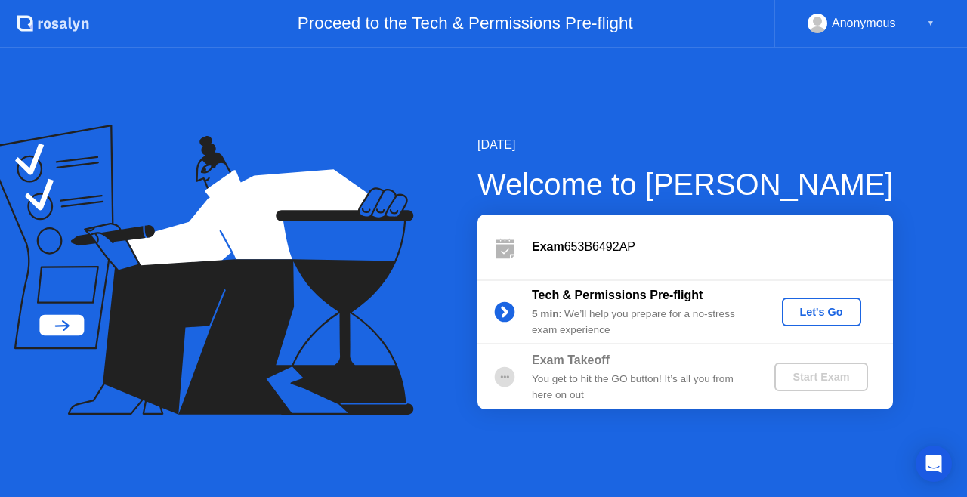
drag, startPoint x: 477, startPoint y: 113, endPoint x: 446, endPoint y: 189, distance: 81.7
click at [446, 189] on div "[DATE] Welcome to [PERSON_NAME] Exam 653B6492AP Tech & Permissions Pre-flight 5…" at bounding box center [483, 272] width 967 height 449
click at [597, 107] on div "[DATE] Welcome to [PERSON_NAME] Exam 653B6492AP Tech & Permissions Pre-flight 5…" at bounding box center [483, 272] width 967 height 449
click at [830, 311] on div "Let's Go" at bounding box center [821, 312] width 67 height 12
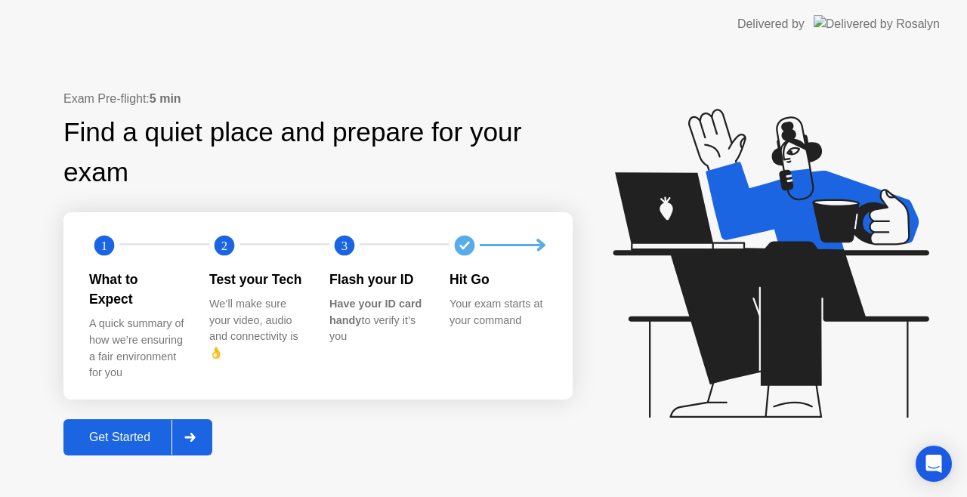
click at [206, 432] on div at bounding box center [190, 437] width 36 height 35
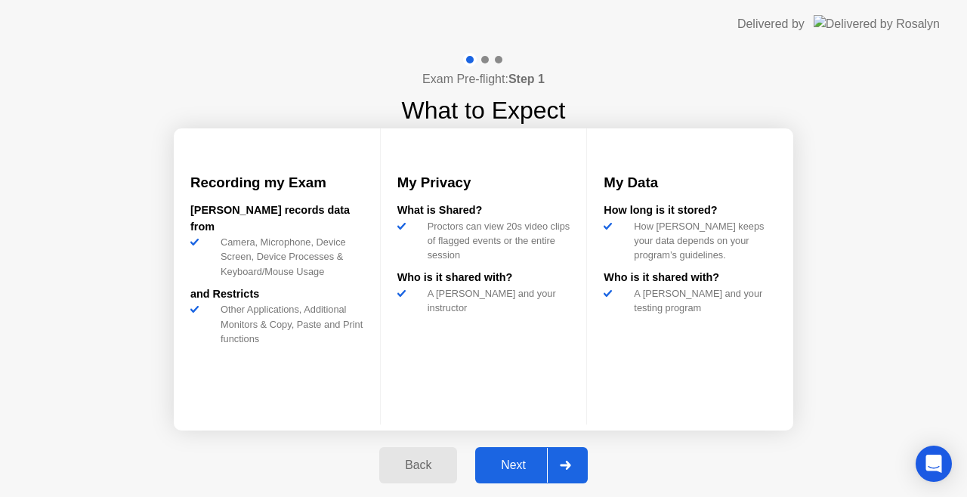
click at [503, 469] on div "Next" at bounding box center [513, 466] width 67 height 14
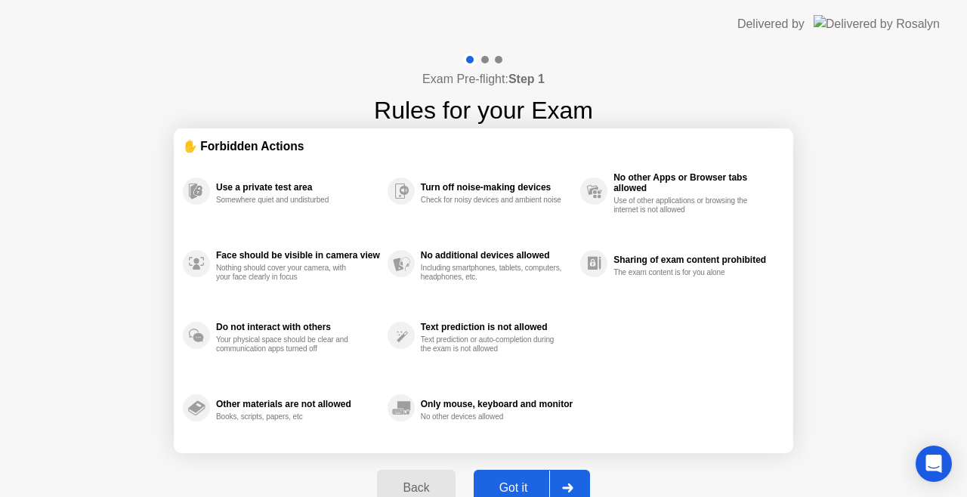
click at [522, 478] on button "Got it" at bounding box center [532, 488] width 116 height 36
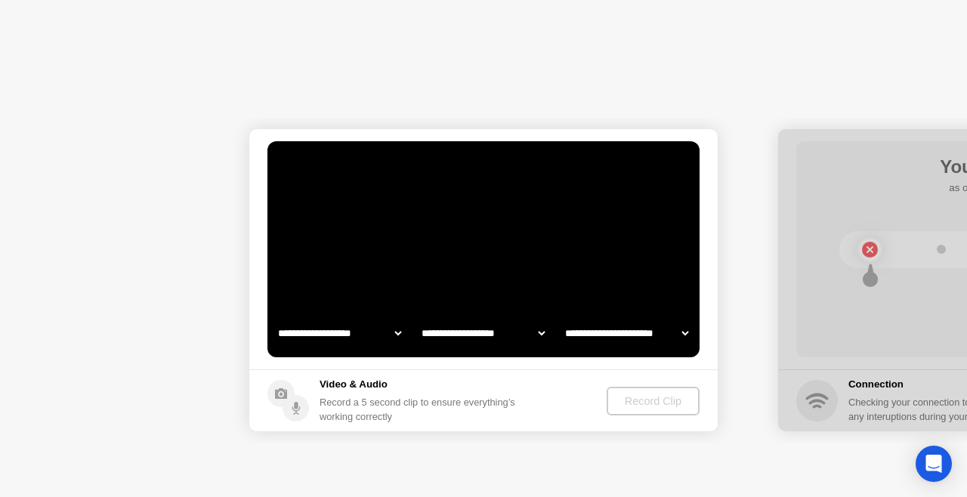
select select "**********"
select select "*******"
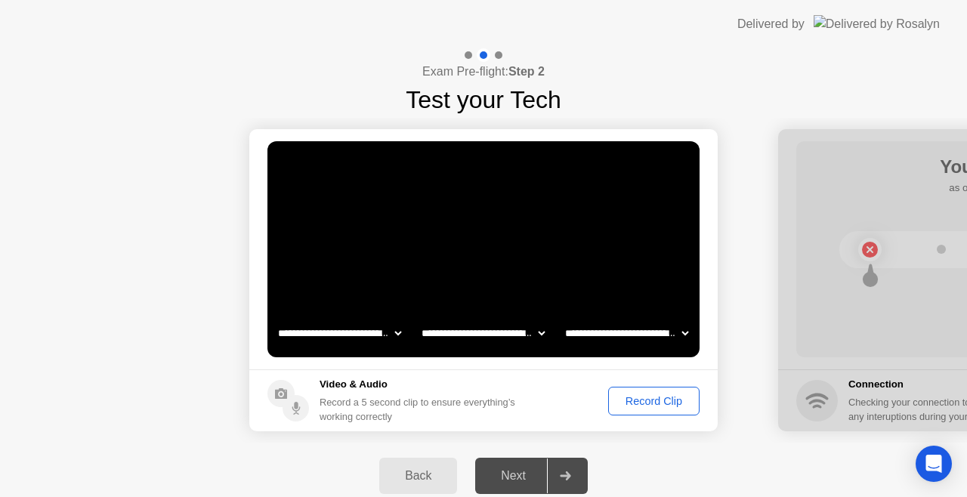
click at [639, 399] on div "Record Clip" at bounding box center [654, 401] width 81 height 12
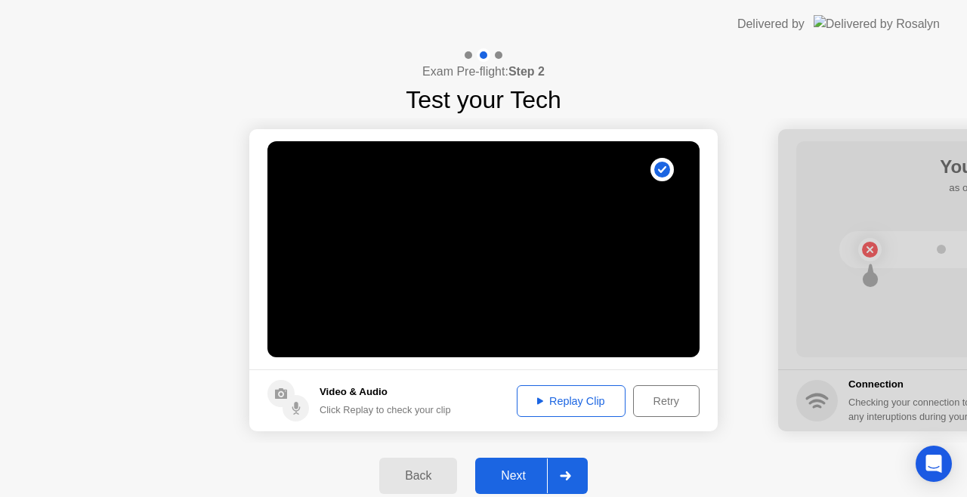
drag, startPoint x: 557, startPoint y: 397, endPoint x: 553, endPoint y: 375, distance: 22.2
click at [556, 376] on footer "Video & Audio Click Replay to check your clip Replay Clip Retry" at bounding box center [483, 401] width 469 height 62
click at [537, 400] on icon at bounding box center [540, 402] width 6 height 8
click at [506, 488] on button "Next" at bounding box center [531, 476] width 113 height 36
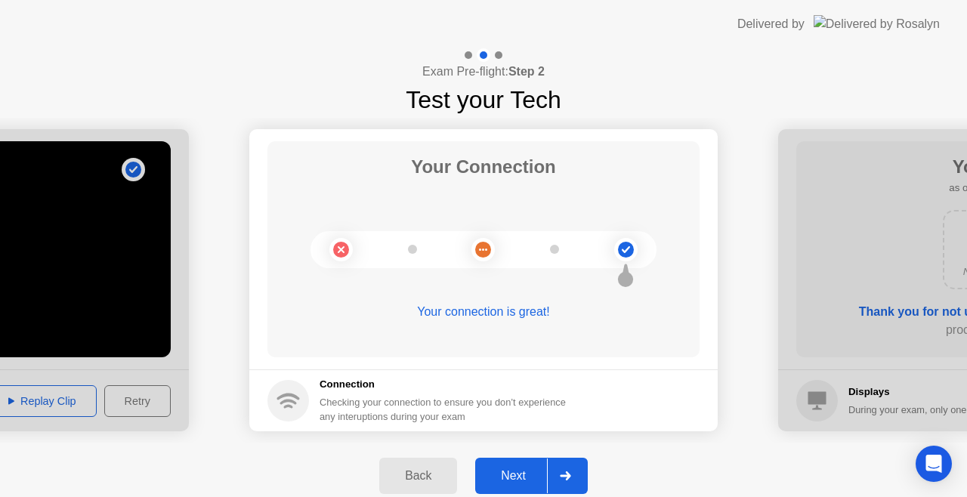
click at [514, 478] on div "Next" at bounding box center [513, 476] width 67 height 14
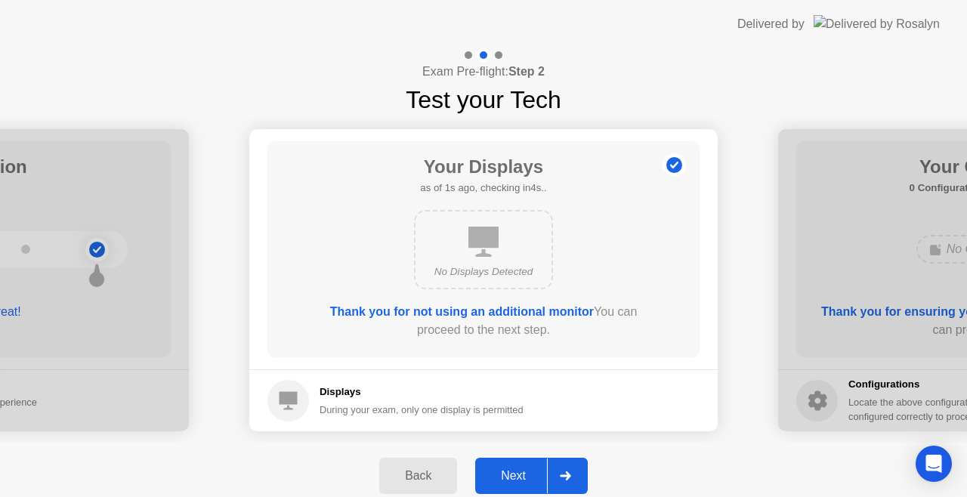
click at [527, 469] on div "Next" at bounding box center [513, 476] width 67 height 14
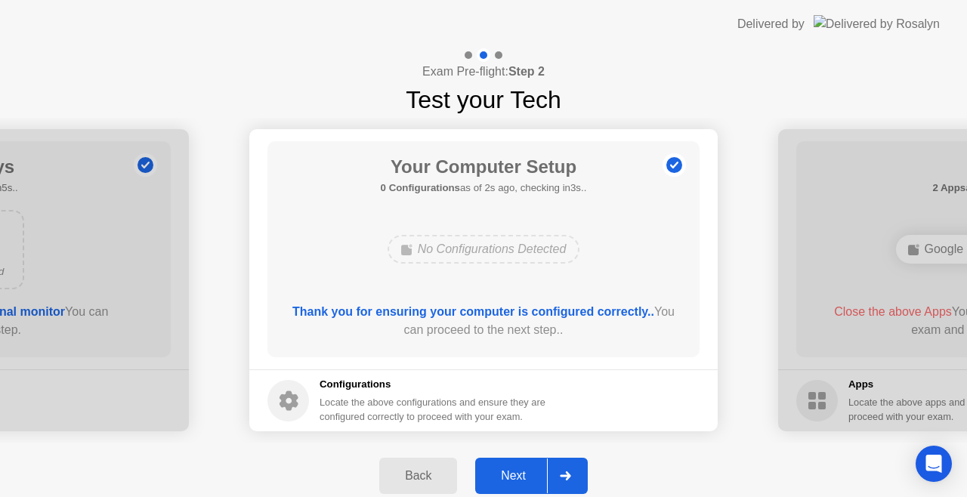
click at [512, 479] on div "Next" at bounding box center [513, 476] width 67 height 14
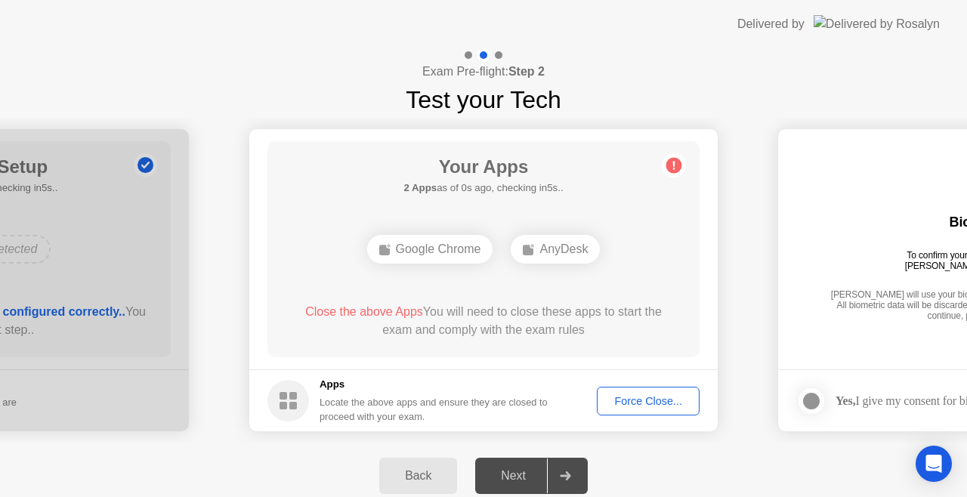
click at [515, 477] on div "Next" at bounding box center [513, 476] width 67 height 14
click at [443, 252] on div "Google Chrome" at bounding box center [430, 249] width 126 height 29
click at [655, 399] on div "Force Close..." at bounding box center [648, 401] width 92 height 12
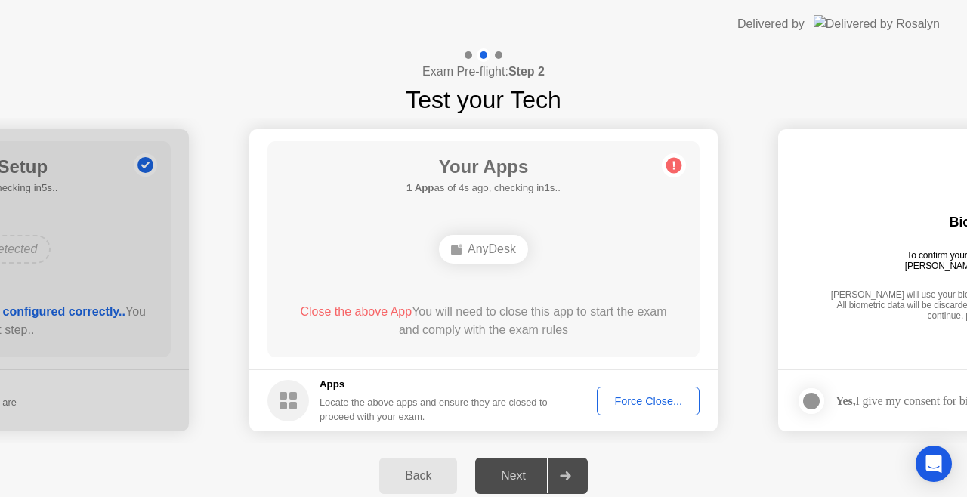
click at [495, 255] on div "AnyDesk" at bounding box center [483, 249] width 89 height 29
click at [669, 402] on div "Force Close..." at bounding box center [648, 401] width 92 height 12
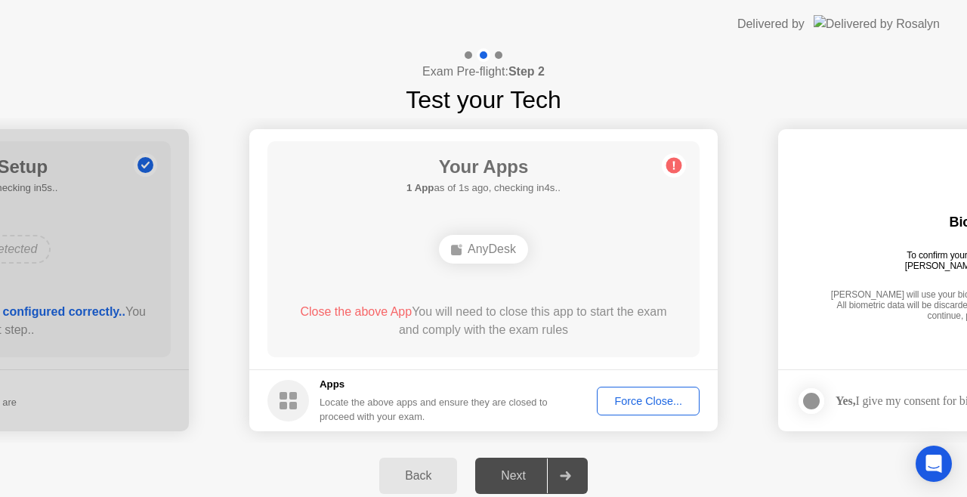
click at [645, 401] on div "Force Close..." at bounding box center [648, 401] width 92 height 12
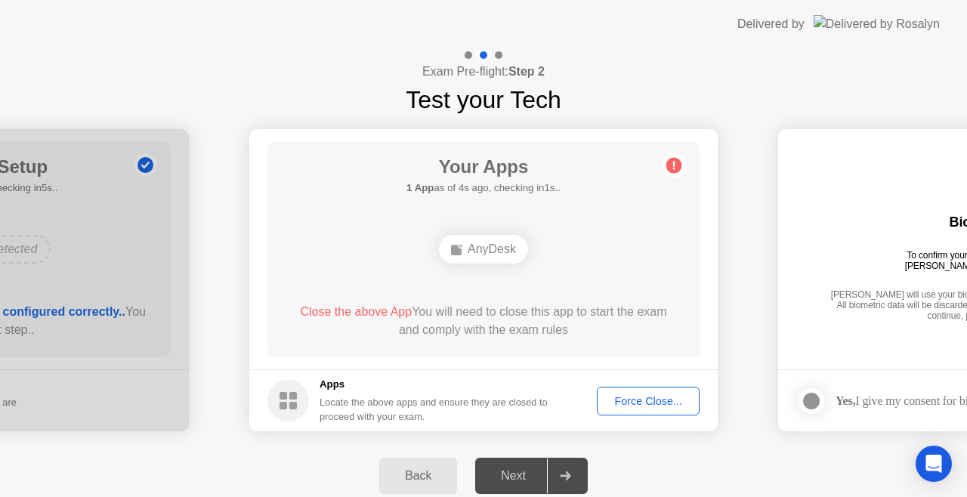
drag, startPoint x: 654, startPoint y: 399, endPoint x: 642, endPoint y: 402, distance: 12.5
click at [642, 402] on div "Force Close..." at bounding box center [648, 401] width 92 height 12
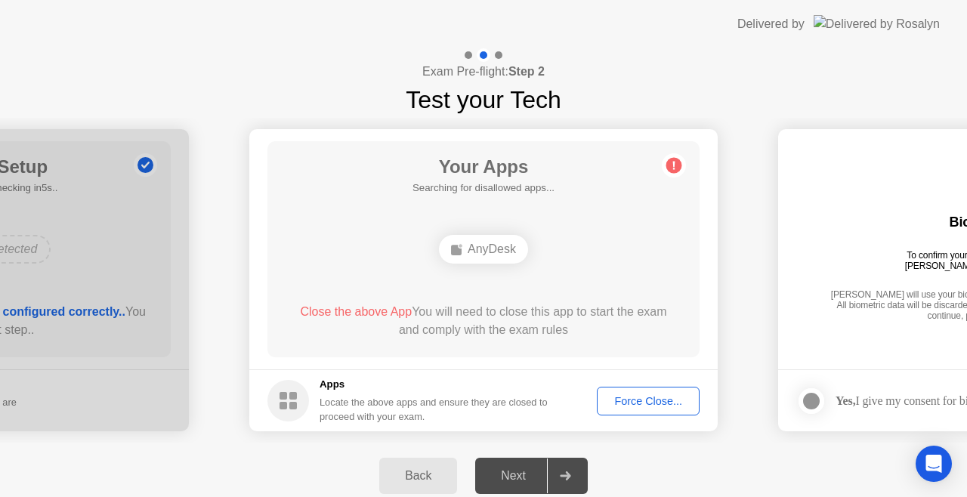
click at [654, 403] on div "Force Close..." at bounding box center [648, 401] width 92 height 12
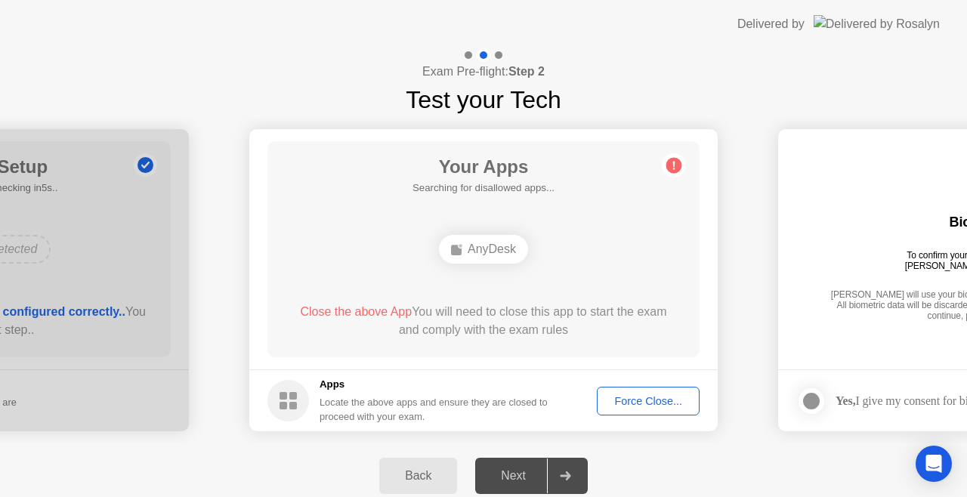
click at [682, 402] on div "Force Close..." at bounding box center [648, 401] width 92 height 12
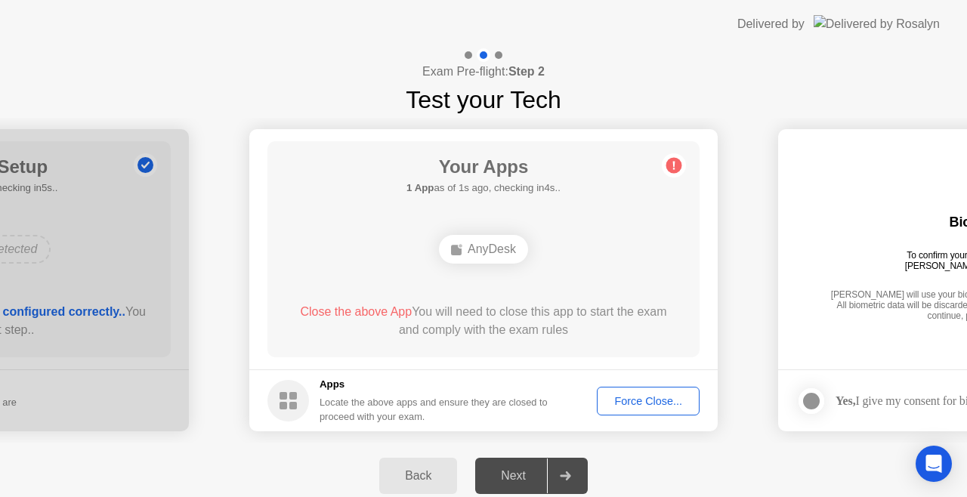
click at [658, 271] on div "Your Apps 1 App as of 1s ago, checking in4s.. AnyDesk Close the above App You w…" at bounding box center [484, 249] width 432 height 216
click at [509, 478] on div "Next" at bounding box center [513, 476] width 67 height 14
drag, startPoint x: 883, startPoint y: 337, endPoint x: 762, endPoint y: 339, distance: 120.9
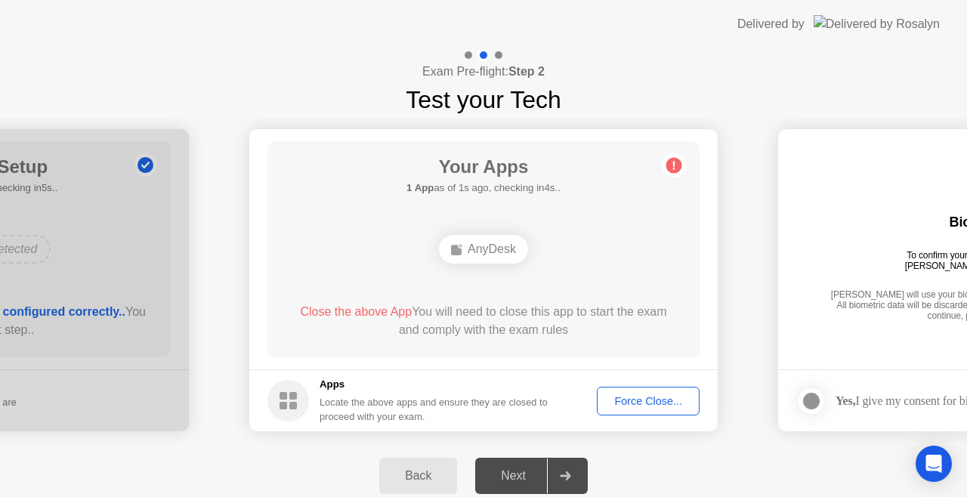
click at [679, 175] on icon at bounding box center [674, 165] width 24 height 24
click at [677, 166] on circle at bounding box center [675, 166] width 16 height 16
click at [376, 311] on span "Close the above App" at bounding box center [356, 311] width 112 height 13
click at [643, 407] on div "Force Close..." at bounding box center [648, 401] width 92 height 12
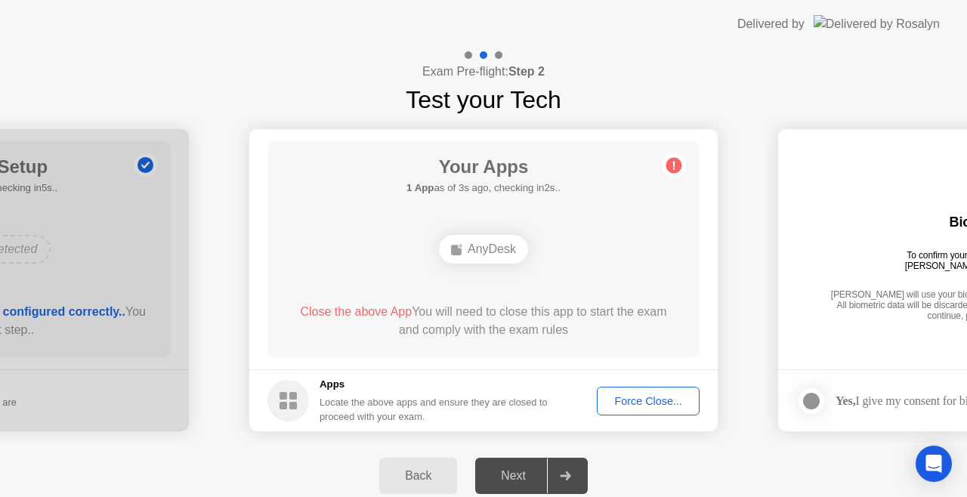
click at [650, 402] on div "Force Close..." at bounding box center [648, 401] width 92 height 12
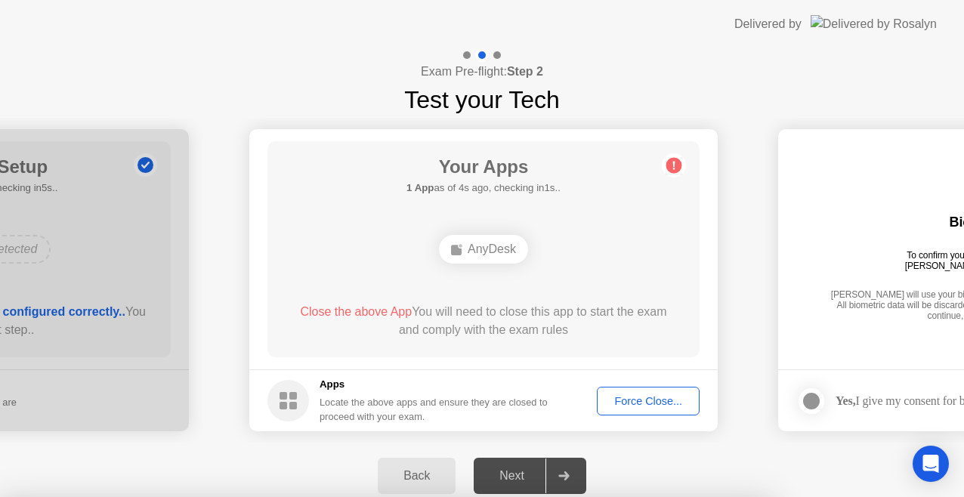
click at [671, 497] on div at bounding box center [482, 497] width 964 height 0
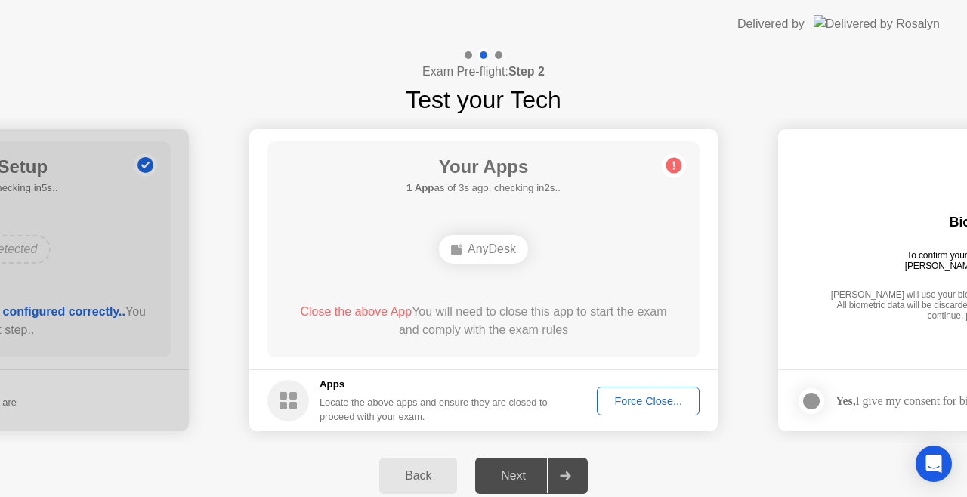
drag, startPoint x: 288, startPoint y: 309, endPoint x: 420, endPoint y: 303, distance: 132.4
click at [429, 310] on div "Your Apps 1 App as of 3s ago, checking in2s.. AnyDesk Close the above App You w…" at bounding box center [484, 249] width 432 height 216
drag, startPoint x: 412, startPoint y: 304, endPoint x: 320, endPoint y: 318, distance: 93.3
click at [330, 320] on div "Close the above App You will need to close this app to start the exam and compl…" at bounding box center [483, 321] width 389 height 36
drag, startPoint x: 601, startPoint y: 337, endPoint x: 385, endPoint y: 312, distance: 216.9
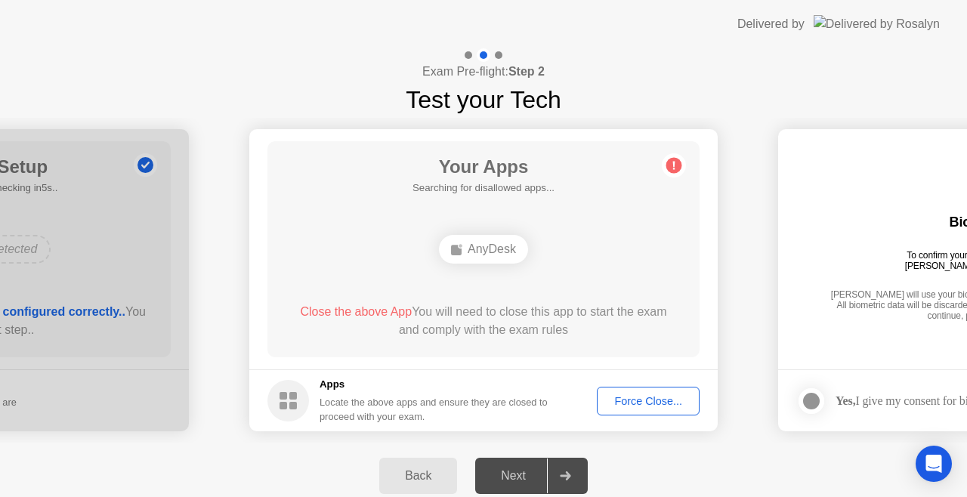
click at [385, 312] on div "Close the above App You will need to close this app to start the exam and compl…" at bounding box center [483, 321] width 389 height 36
click at [670, 166] on circle at bounding box center [675, 166] width 16 height 16
drag, startPoint x: 284, startPoint y: 307, endPoint x: 547, endPoint y: 302, distance: 263.1
click at [546, 304] on div "Your Apps Searching for disallowed apps... AnyDesk Close the above App You will…" at bounding box center [484, 249] width 432 height 216
click at [641, 392] on button "Force Close..." at bounding box center [648, 401] width 103 height 29
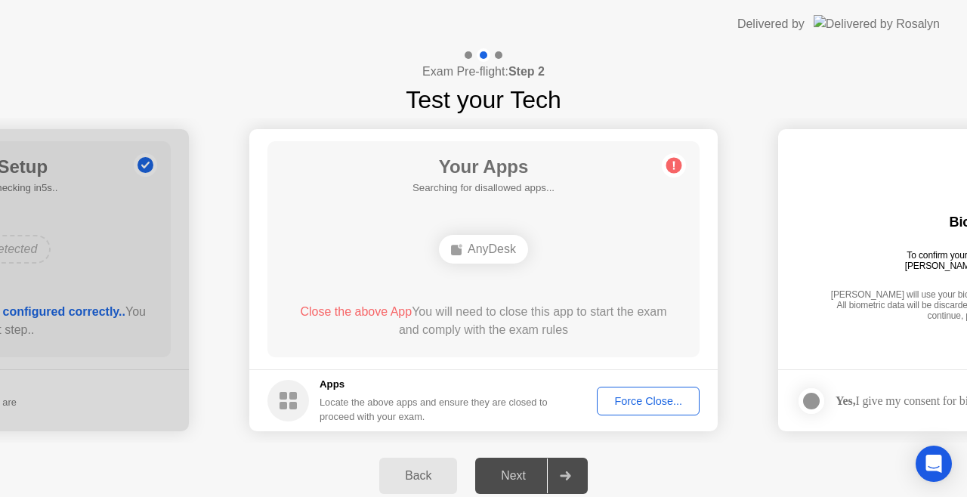
click at [665, 399] on div "Force Close..." at bounding box center [648, 401] width 92 height 12
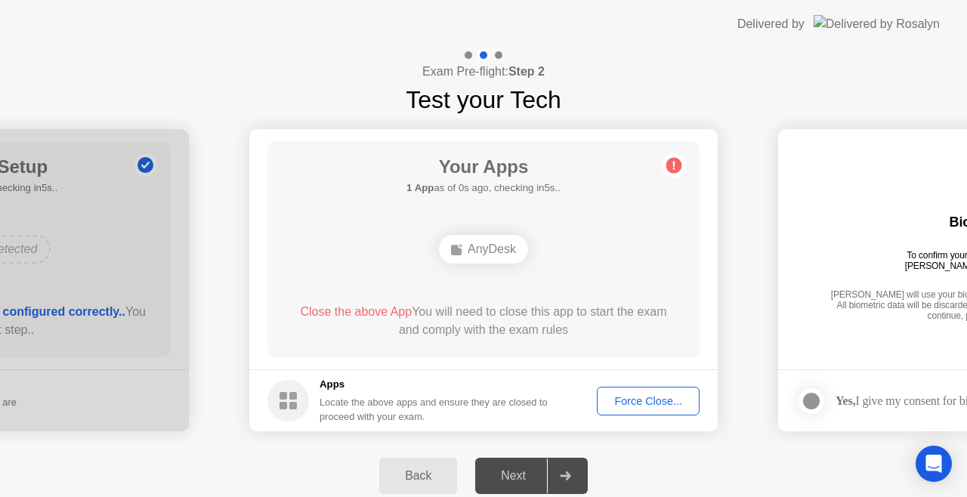
click at [632, 410] on button "Force Close..." at bounding box center [648, 401] width 103 height 29
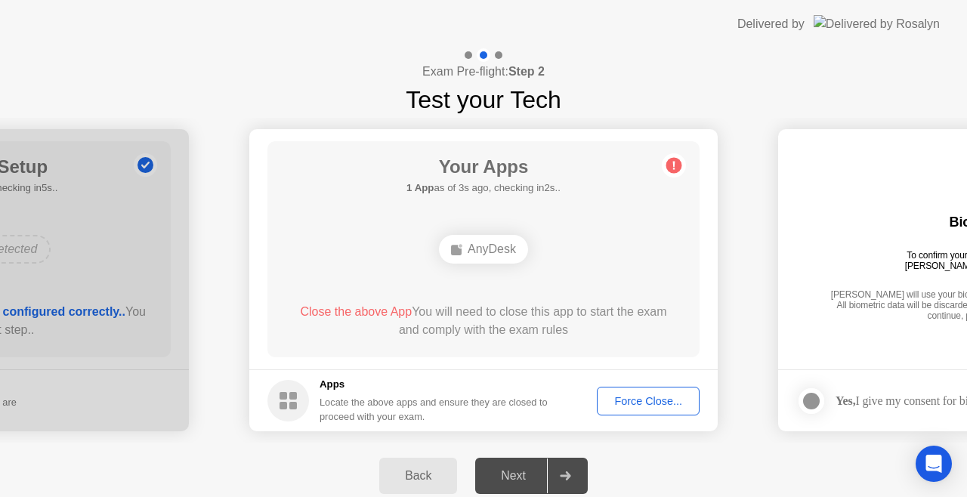
click at [649, 400] on div "Force Close..." at bounding box center [648, 401] width 92 height 12
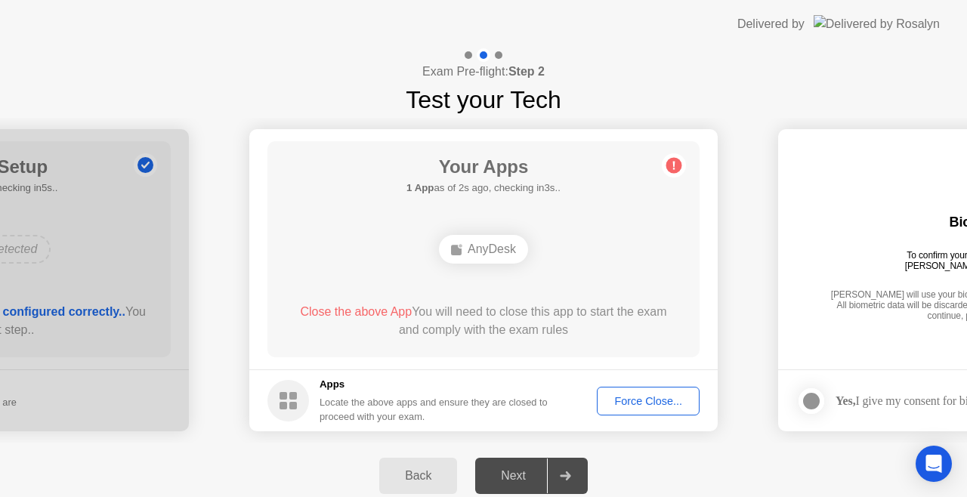
drag, startPoint x: 290, startPoint y: 308, endPoint x: 603, endPoint y: 308, distance: 312.9
click at [603, 308] on div "Close the above App You will need to close this app to start the exam and compl…" at bounding box center [483, 321] width 389 height 36
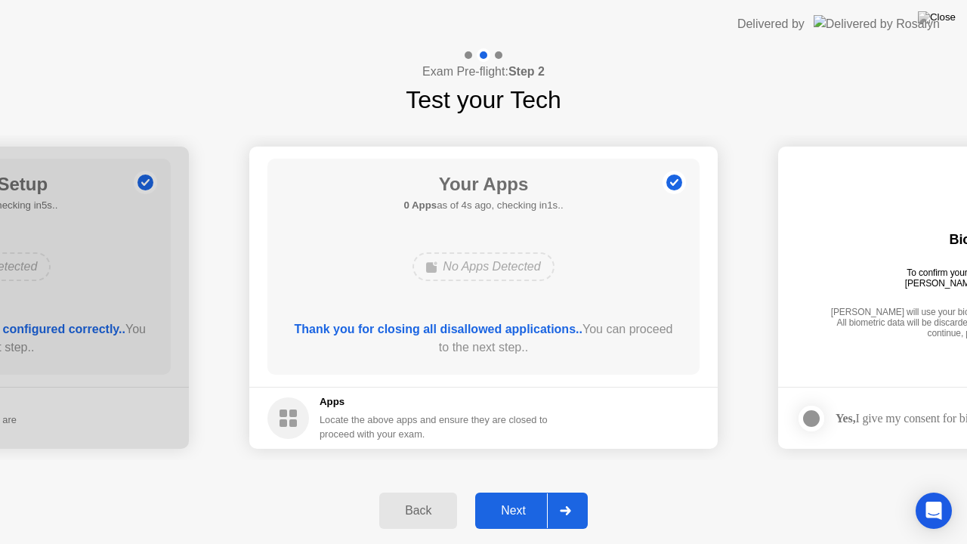
click at [515, 497] on div "Next" at bounding box center [513, 511] width 67 height 14
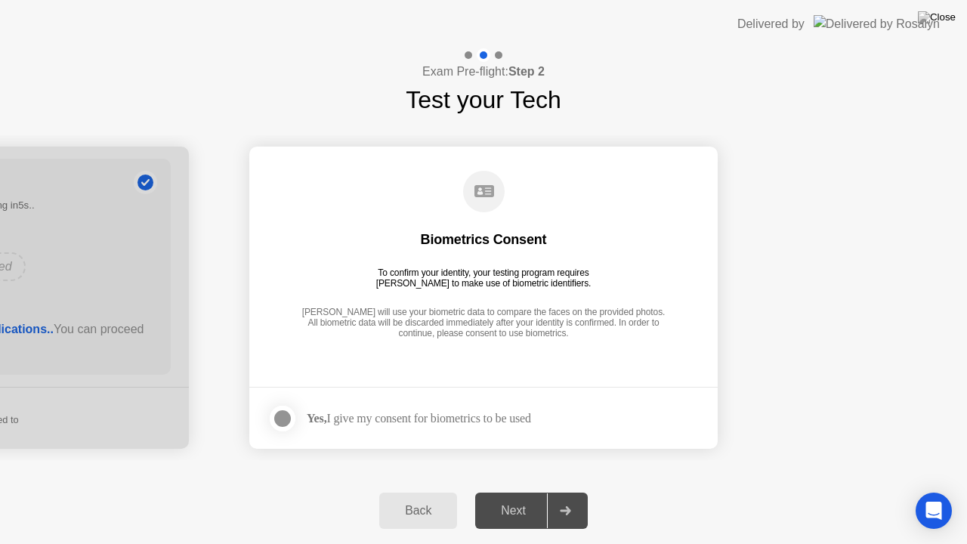
click at [348, 413] on div "Yes, I give my consent for biometrics to be used" at bounding box center [419, 418] width 224 height 14
click at [283, 413] on div at bounding box center [283, 419] width 18 height 18
click at [518, 497] on div "Next" at bounding box center [513, 511] width 67 height 14
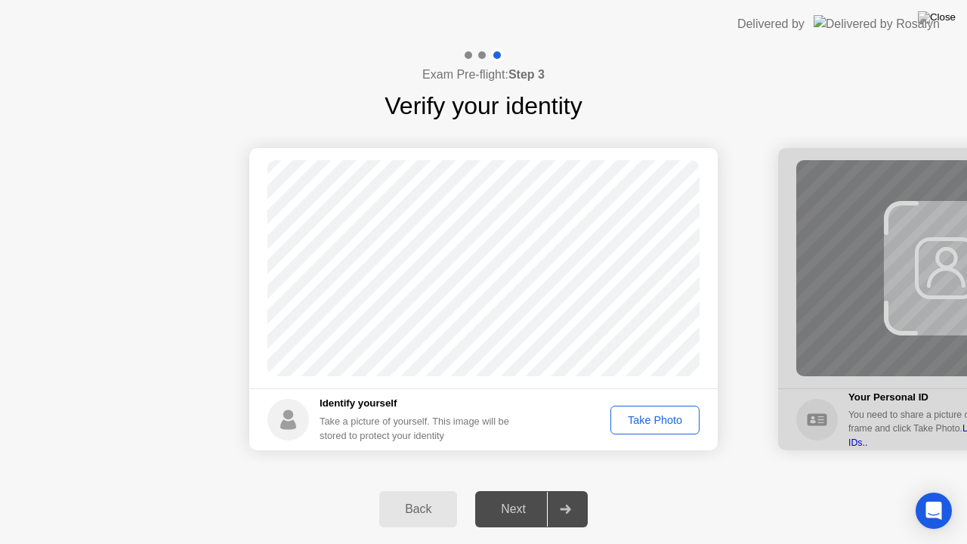
click at [673, 421] on div "Take Photo" at bounding box center [655, 420] width 79 height 12
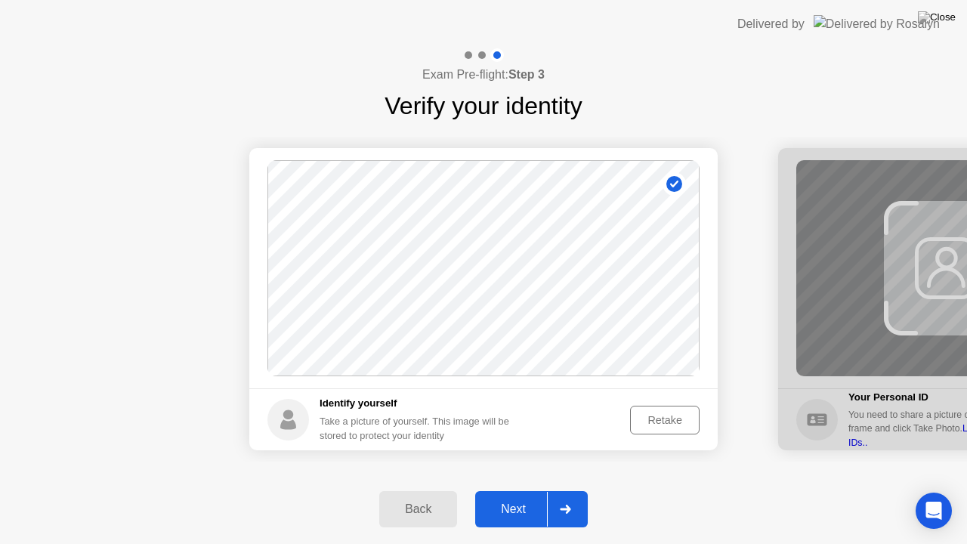
click at [508, 497] on div "Next" at bounding box center [513, 510] width 67 height 14
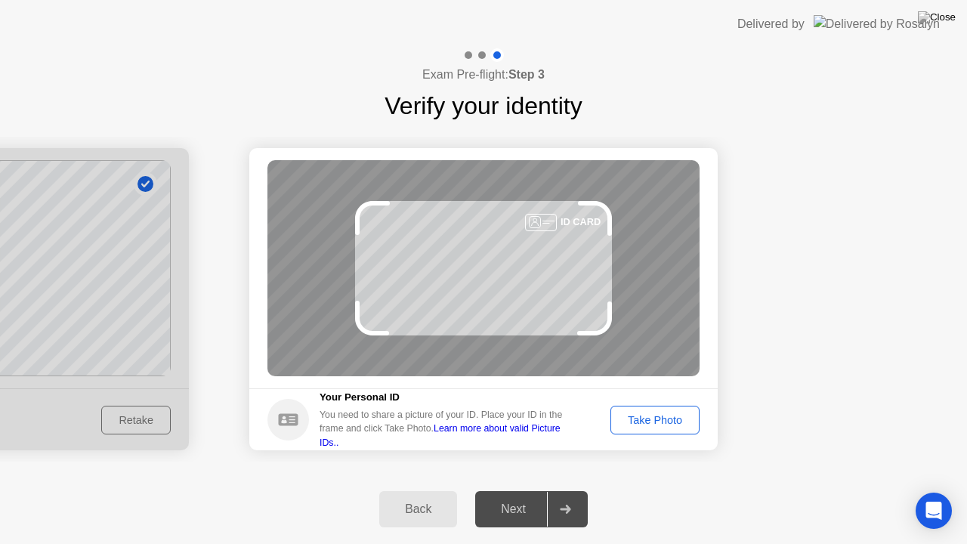
click at [658, 414] on div "Take Photo" at bounding box center [655, 420] width 79 height 12
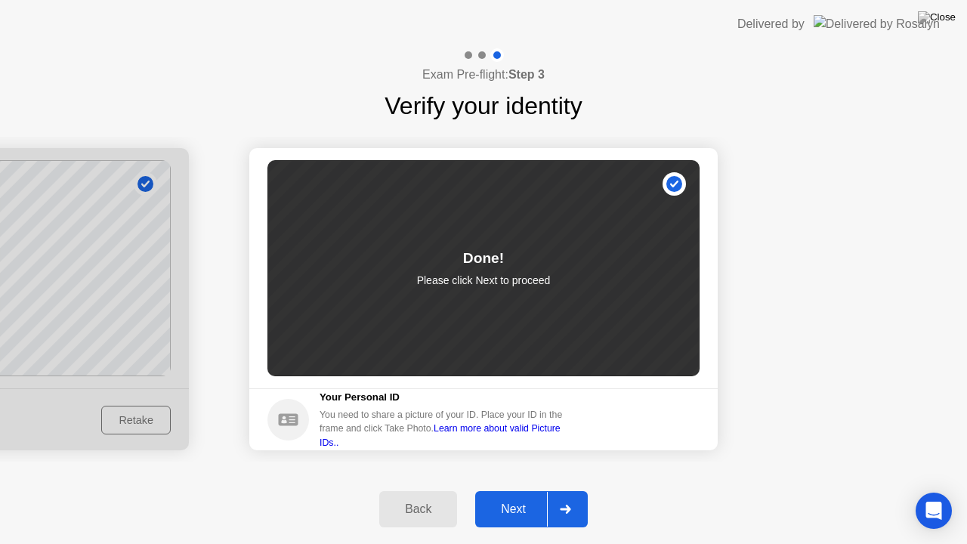
click at [505, 497] on div "Next" at bounding box center [513, 510] width 67 height 14
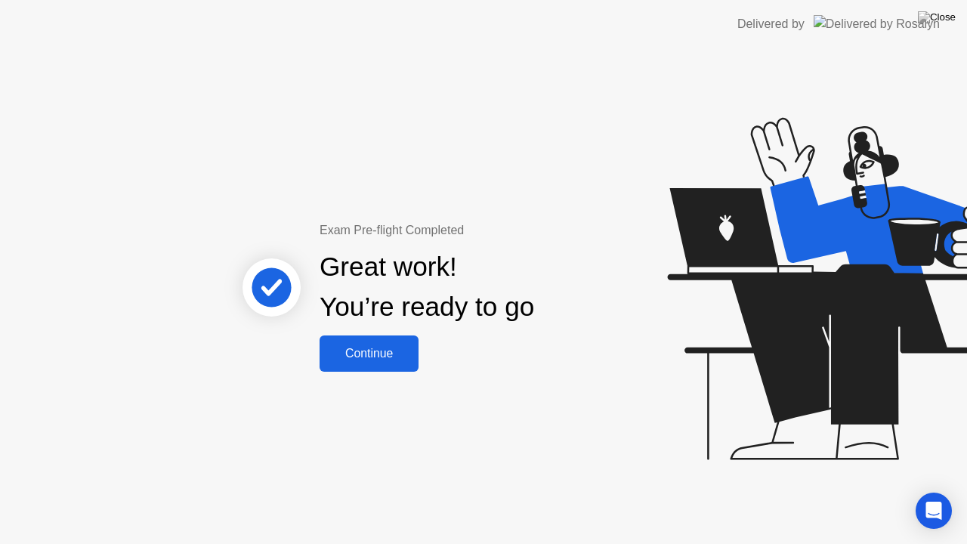
click at [369, 357] on div "Continue" at bounding box center [369, 354] width 90 height 14
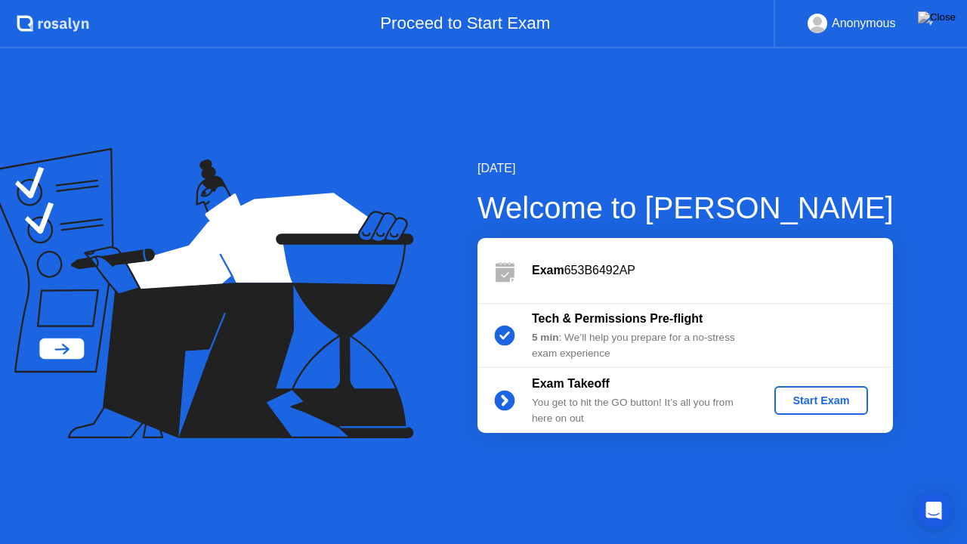
click at [837, 404] on div "Start Exam" at bounding box center [821, 401] width 81 height 12
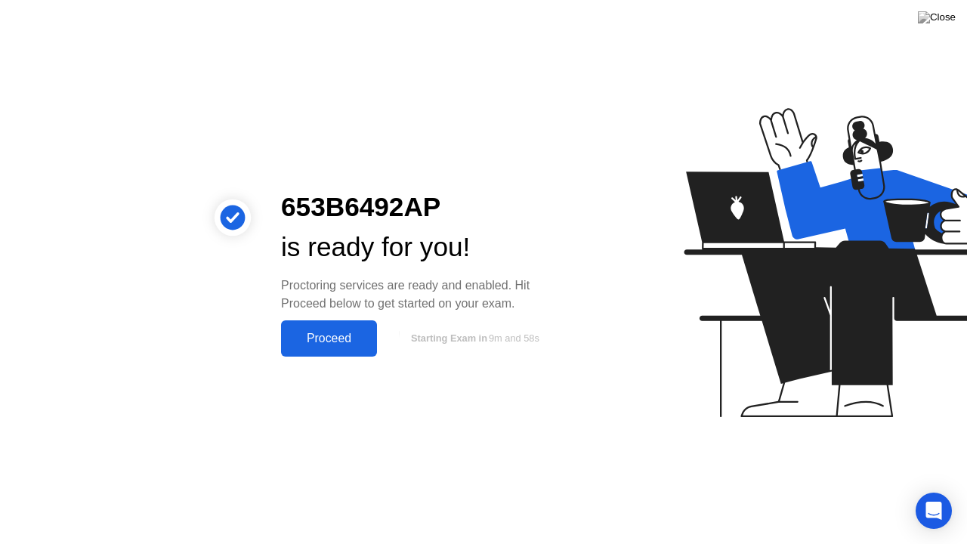
click at [310, 326] on button "Proceed" at bounding box center [329, 338] width 96 height 36
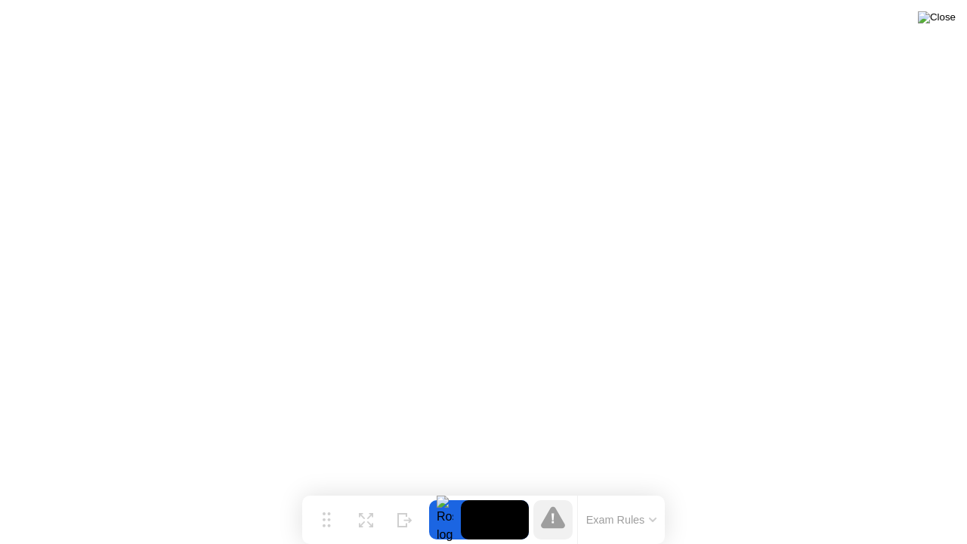
click at [943, 20] on img at bounding box center [937, 17] width 38 height 12
click at [952, 12] on img at bounding box center [937, 17] width 38 height 12
